Goal: Task Accomplishment & Management: Manage account settings

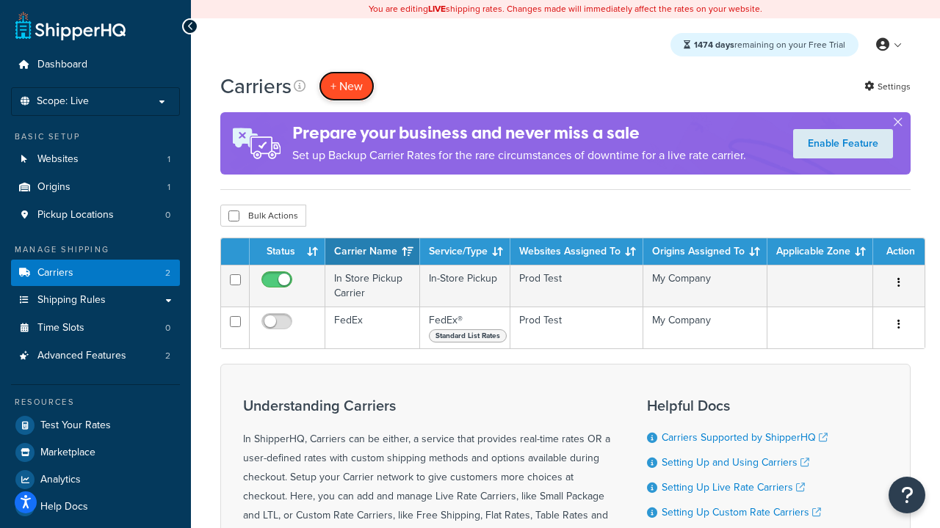
click at [346, 87] on button "+ New" at bounding box center [347, 86] width 56 height 30
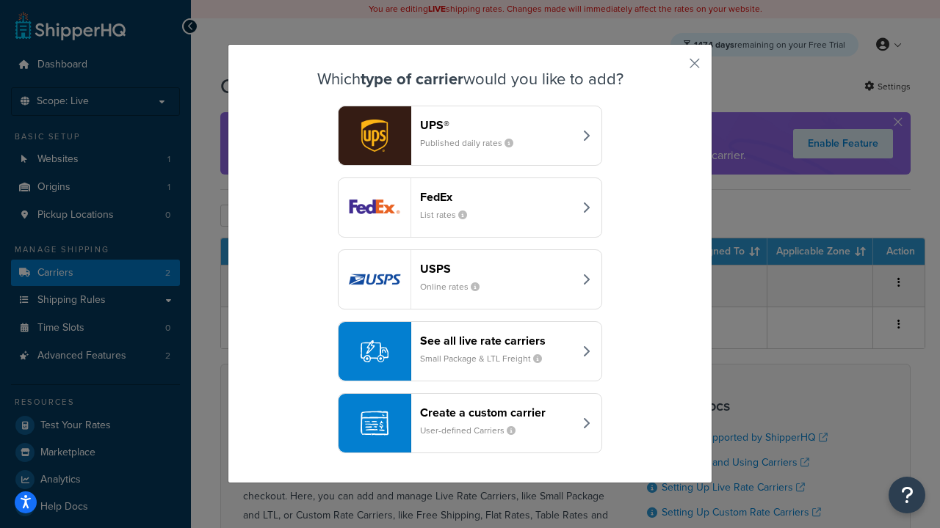
click at [470, 208] on div "FedEx List rates" at bounding box center [496, 207] width 153 height 35
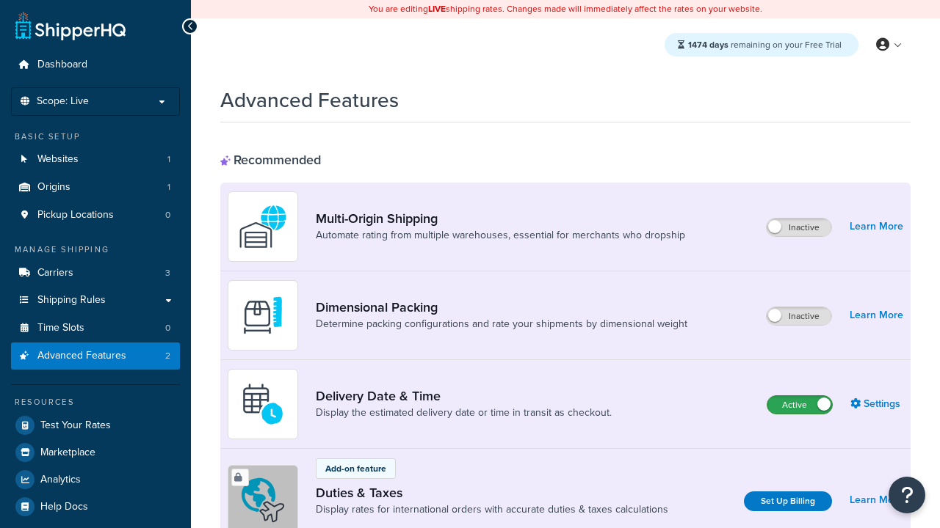
click at [799, 406] on label "Active" at bounding box center [799, 405] width 65 height 18
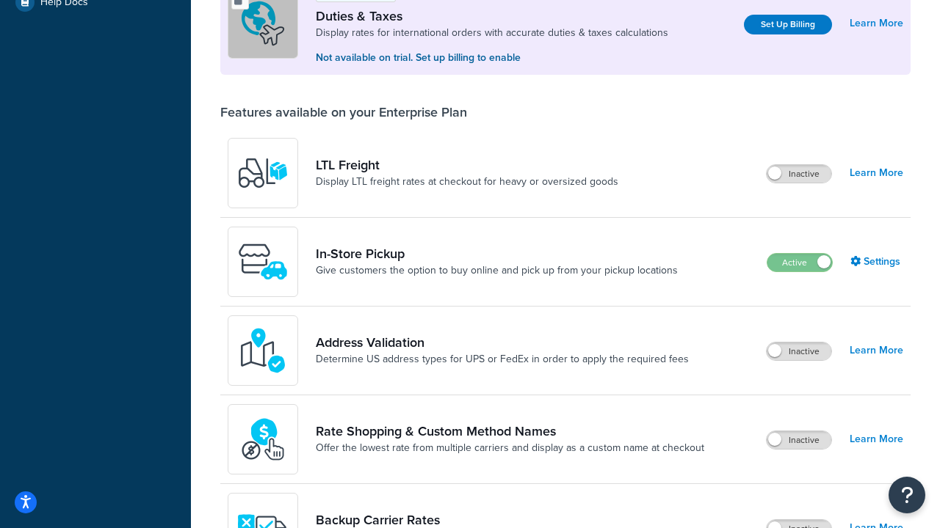
scroll to position [449, 0]
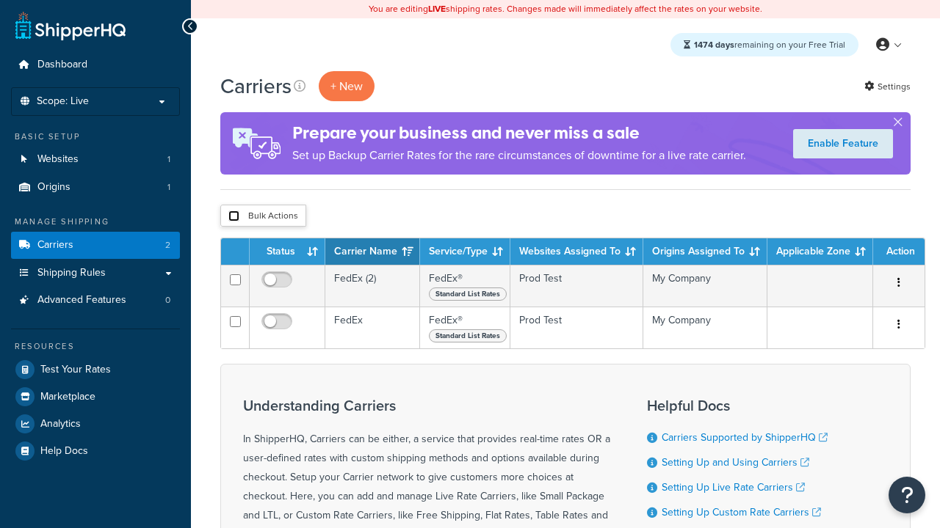
click at [233, 217] on input "checkbox" at bounding box center [233, 216] width 11 height 11
checkbox input "true"
click at [0, 0] on button "Delete" at bounding box center [0, 0] width 0 height 0
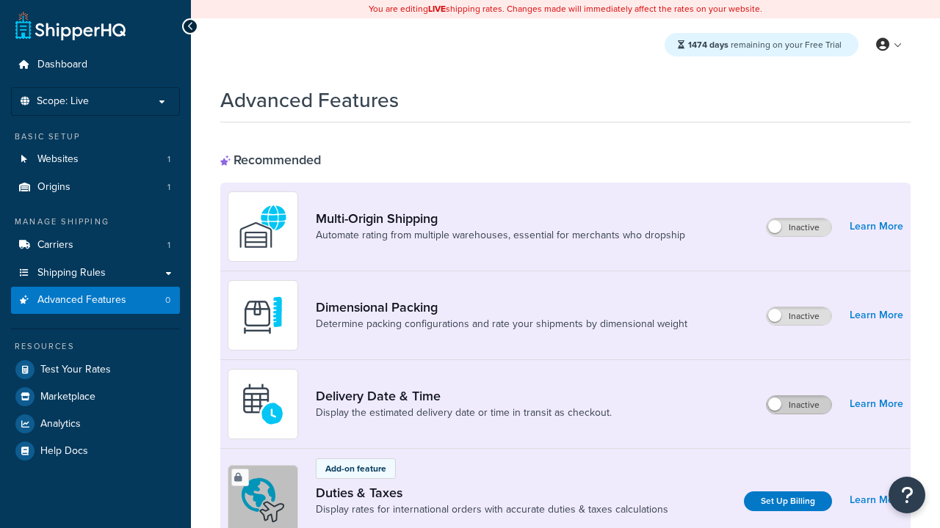
click at [799, 406] on label "Inactive" at bounding box center [798, 405] width 65 height 18
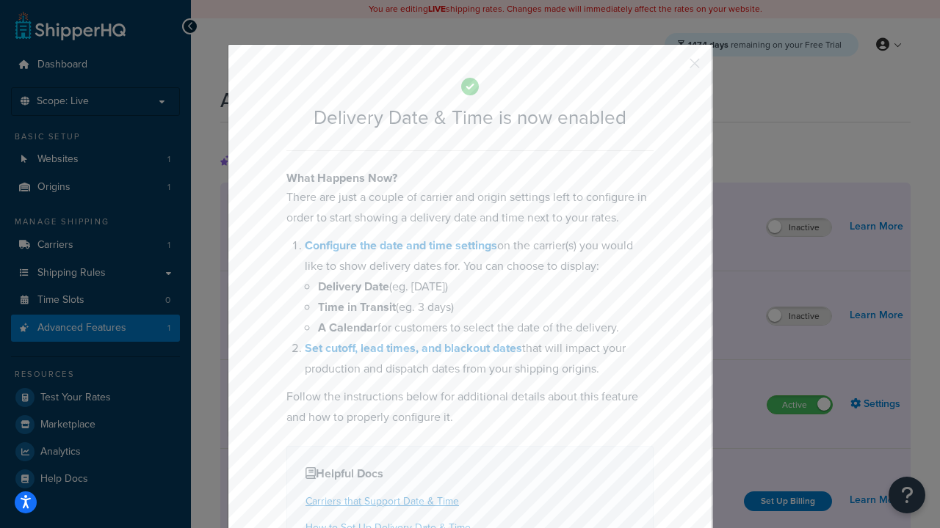
click at [672, 67] on button "button" at bounding box center [673, 69] width 4 height 4
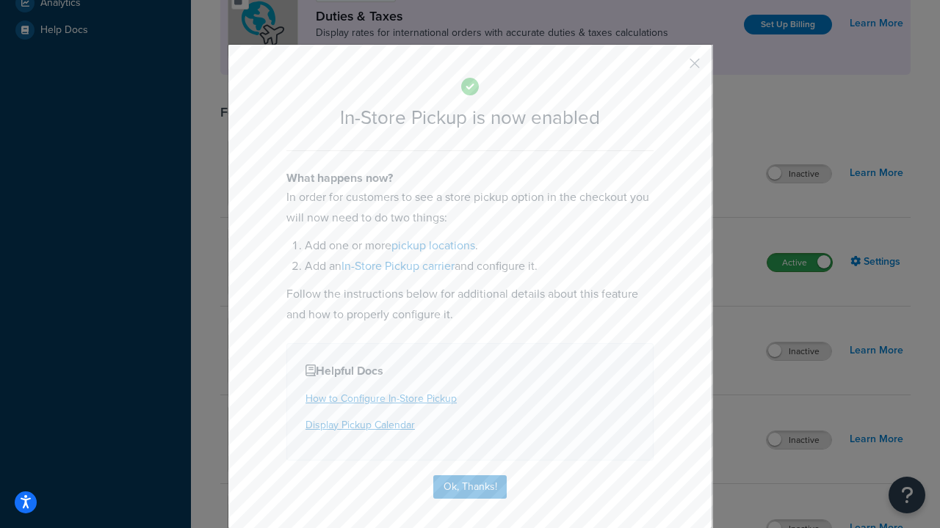
scroll to position [505, 0]
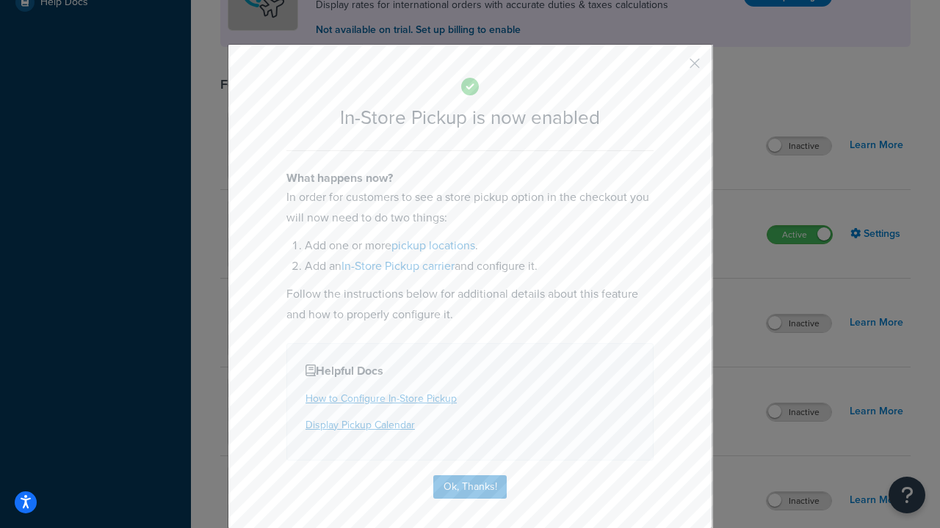
click at [672, 68] on button "button" at bounding box center [673, 69] width 4 height 4
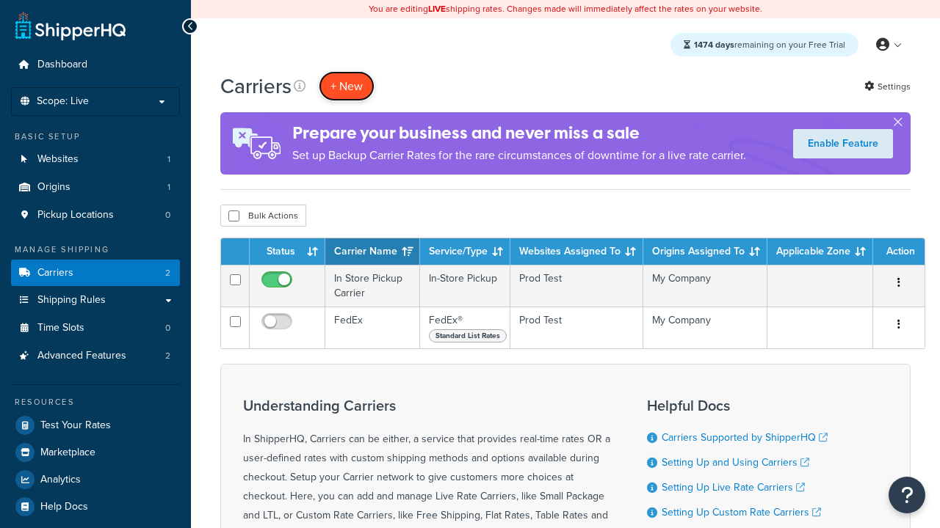
click at [346, 87] on button "+ New" at bounding box center [347, 86] width 56 height 30
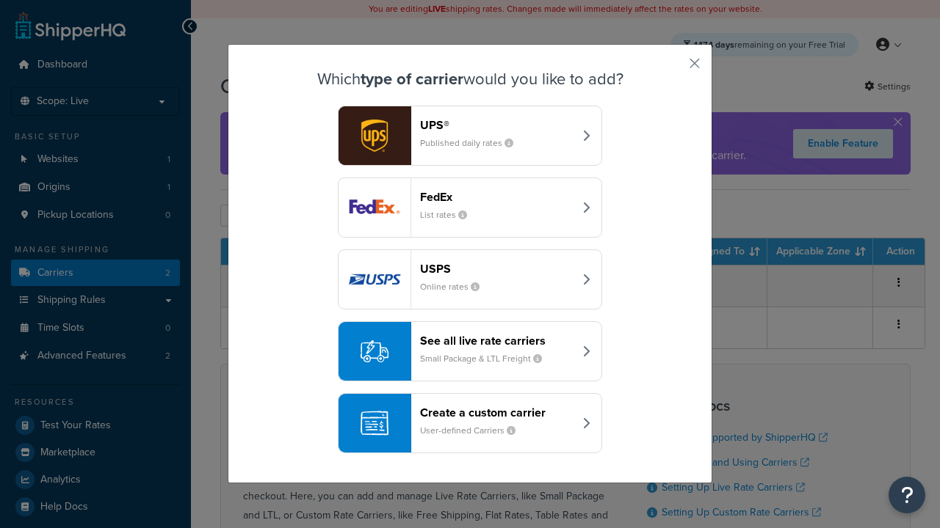
click at [470, 424] on div "Create a custom carrier User-defined Carriers" at bounding box center [496, 423] width 153 height 35
